Goal: Task Accomplishment & Management: Use online tool/utility

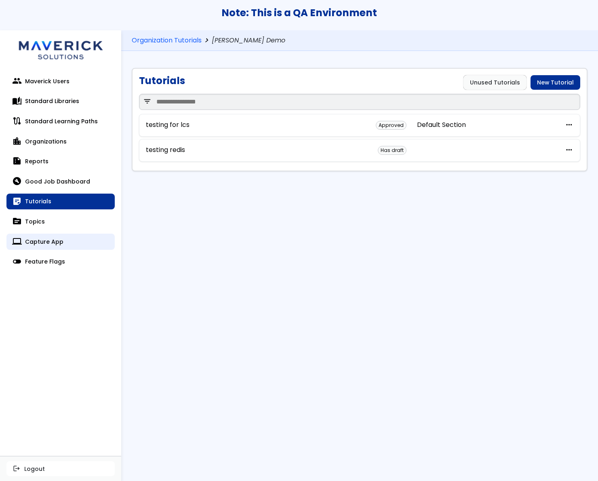
click at [22, 239] on link "computer Capture App" at bounding box center [60, 242] width 108 height 16
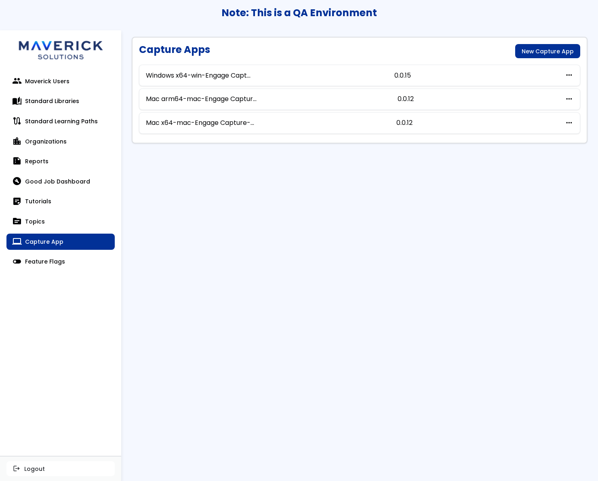
click at [435, 198] on main "Capture Apps New Capture App Windows x64-win-Engage Capt... 0.0.15 more_horiz e…" at bounding box center [359, 255] width 477 height 451
click at [571, 98] on span "more_horiz" at bounding box center [569, 99] width 8 height 8
click at [446, 175] on main "Capture Apps New Capture App Windows x64-win-Engage Capt... 0.0.15 more_horiz e…" at bounding box center [359, 255] width 477 height 451
click at [535, 44] on link "New Capture App" at bounding box center [547, 51] width 65 height 15
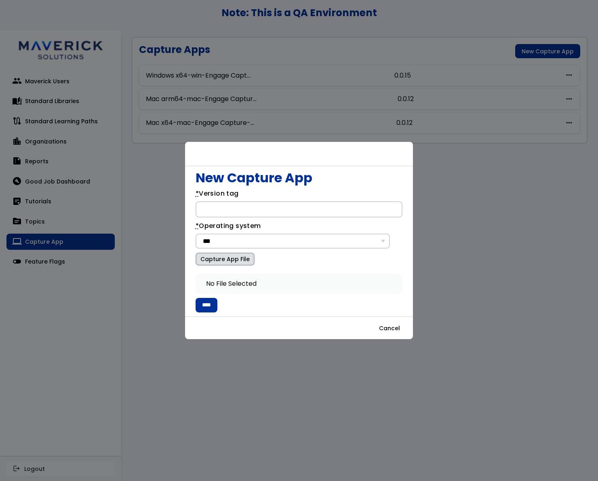
click at [233, 261] on label "Capture App File" at bounding box center [225, 259] width 59 height 13
click at [0, 0] on input "Capture App File" at bounding box center [0, 0] width 0 height 0
click at [388, 329] on button "Cancel" at bounding box center [390, 328] width 34 height 15
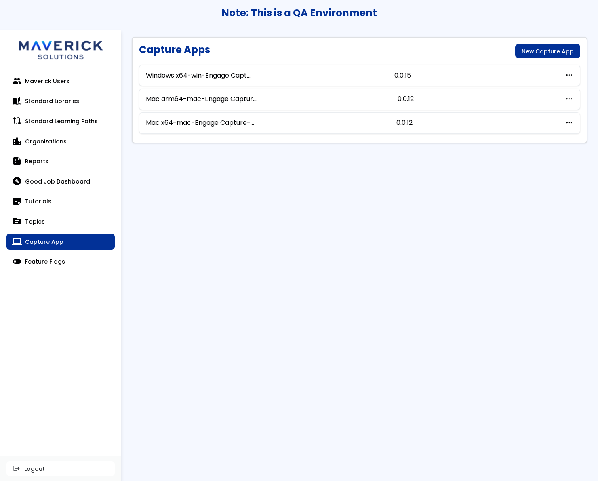
click at [426, 289] on main "Capture Apps New Capture App Windows x64-win-Engage Capt... 0.0.15 more_horiz e…" at bounding box center [359, 255] width 477 height 451
